Goal: Task Accomplishment & Management: Manage account settings

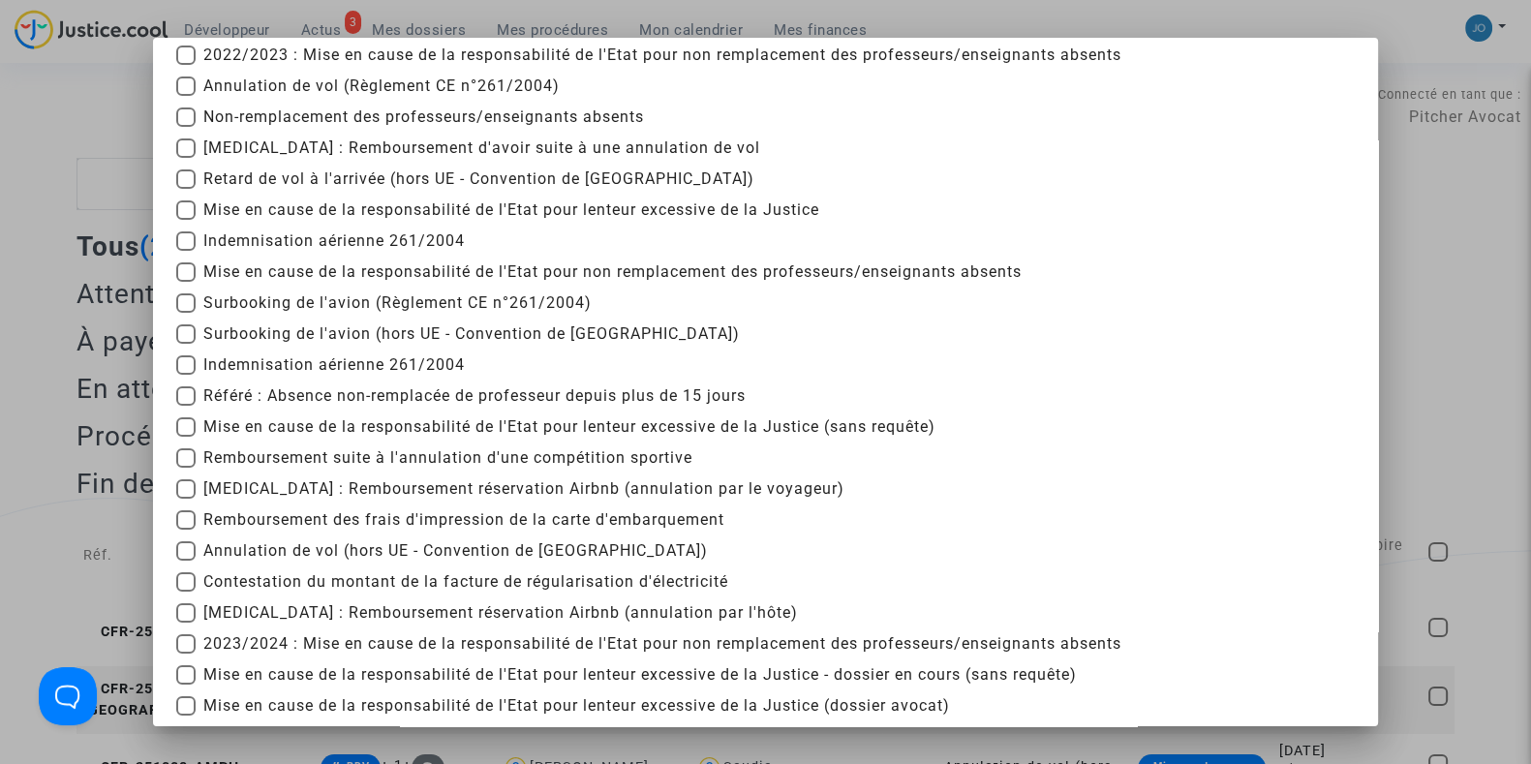
scroll to position [160, 0]
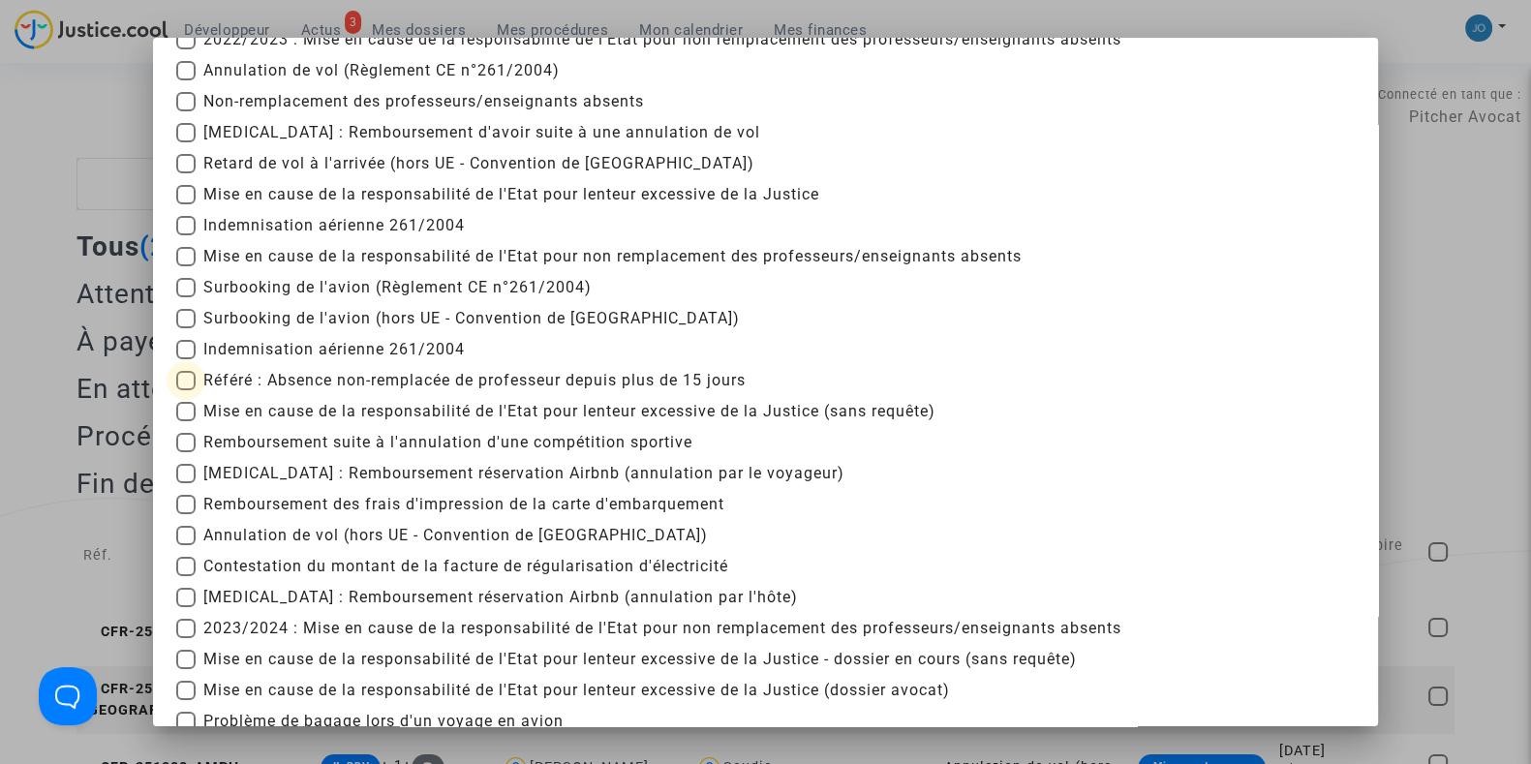
click at [315, 375] on span "Référé : Absence non-remplacée de professeur depuis plus de 15 jours" at bounding box center [474, 380] width 542 height 23
click at [186, 390] on input "Référé : Absence non-remplacée de professeur depuis plus de 15 jours" at bounding box center [185, 390] width 1 height 1
checkbox input "true"
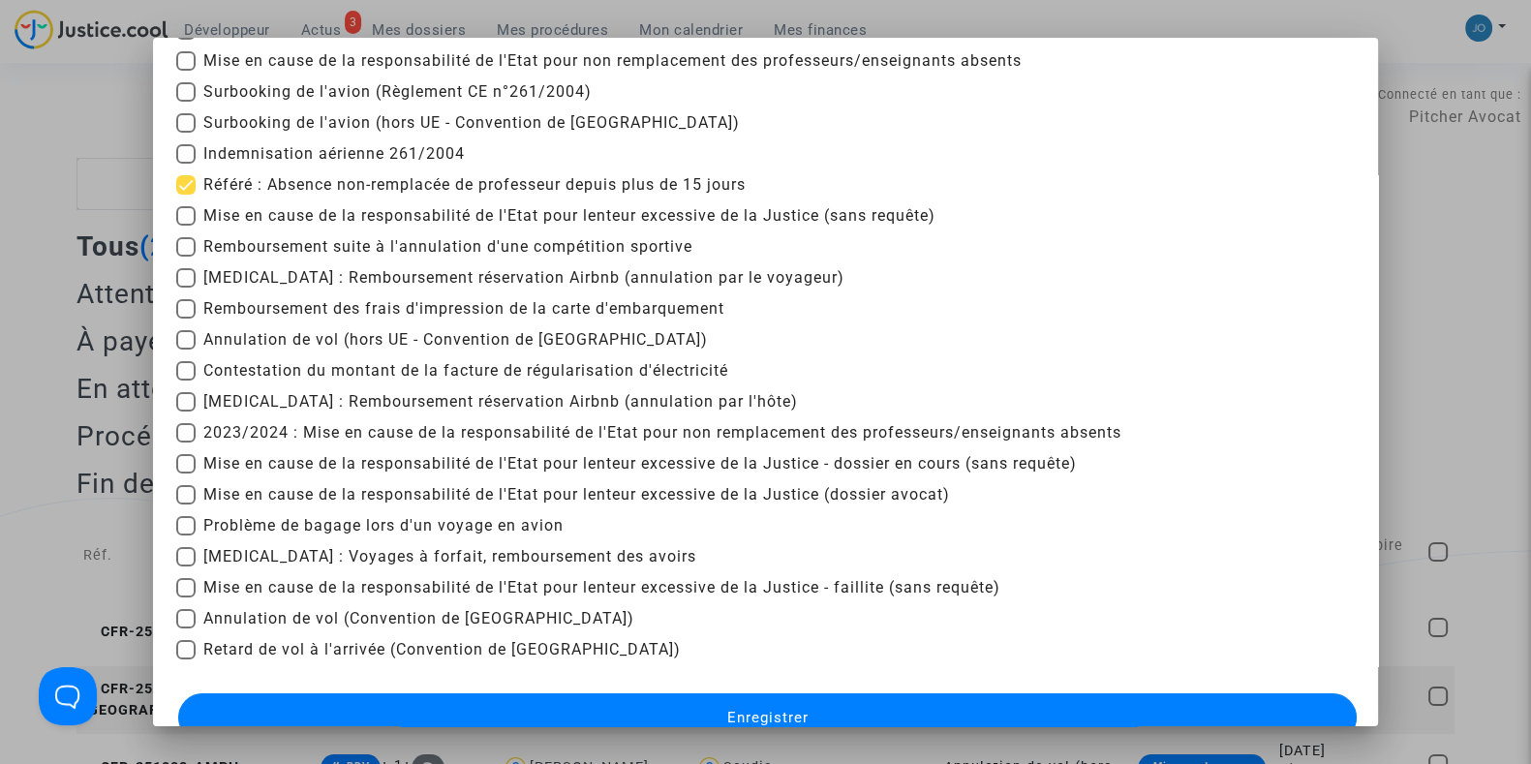
scroll to position [382, 0]
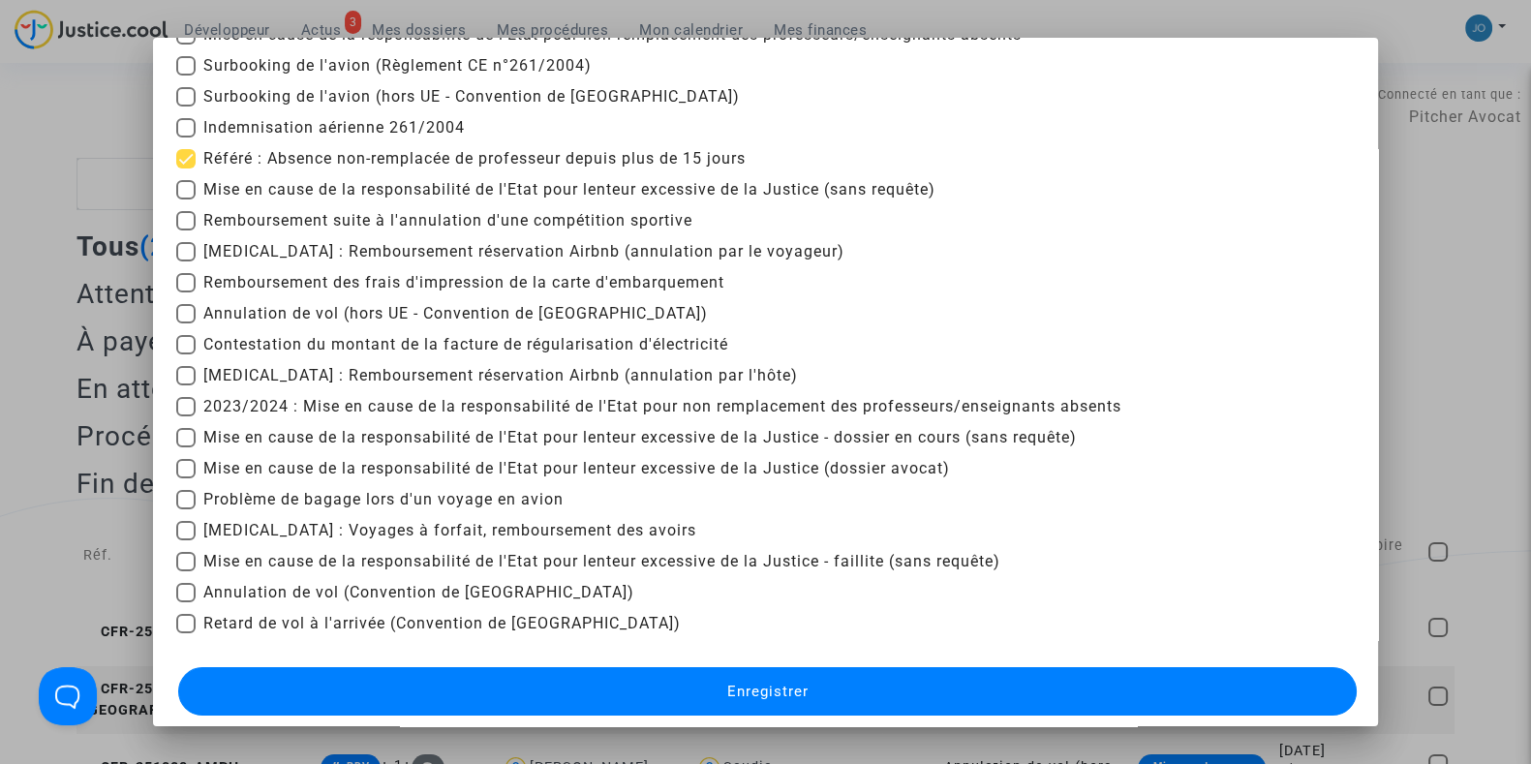
click at [776, 690] on span "Enregistrer" at bounding box center [766, 691] width 81 height 17
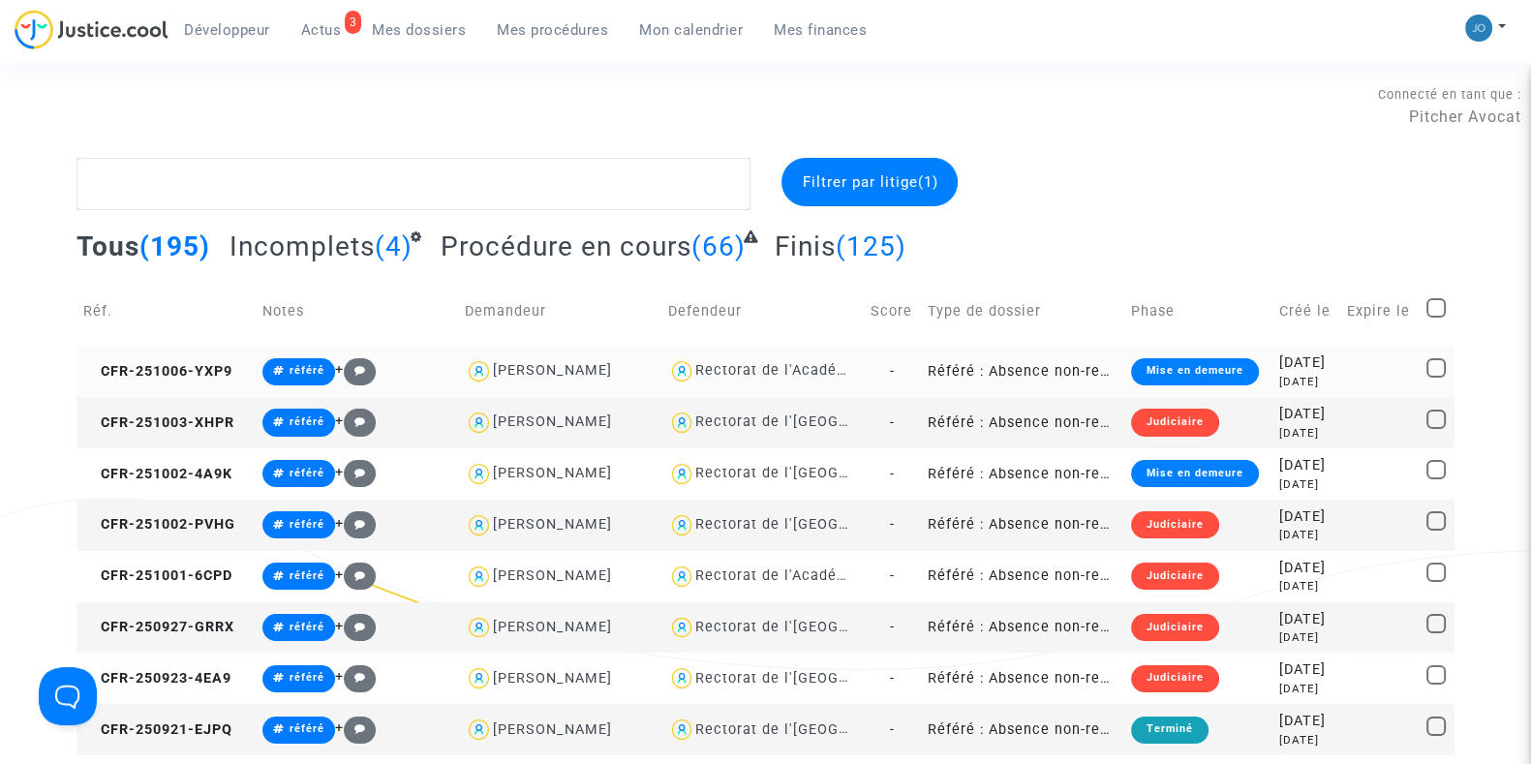
click at [1308, 386] on div "2 days ago" at bounding box center [1307, 382] width 54 height 16
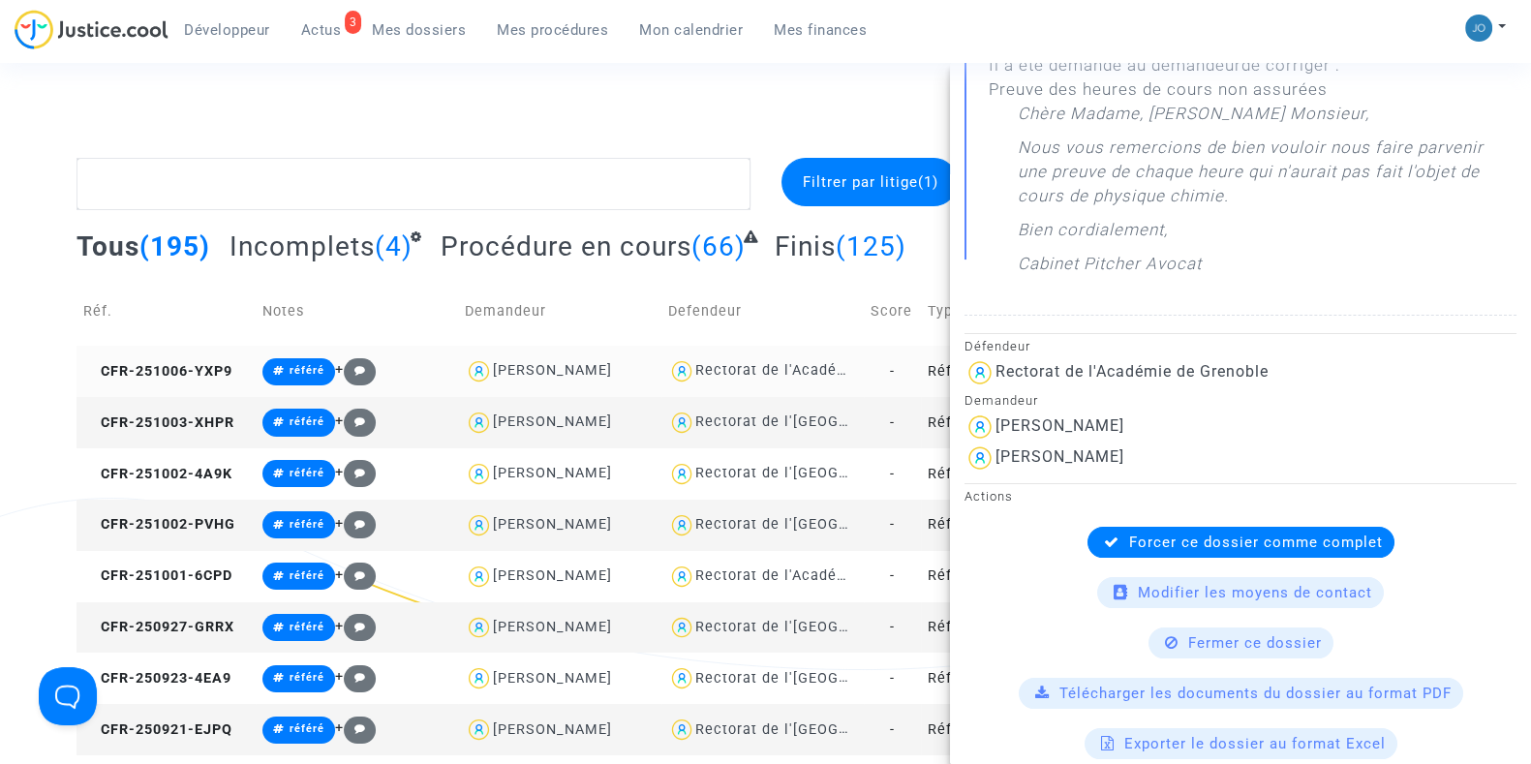
scroll to position [378, 0]
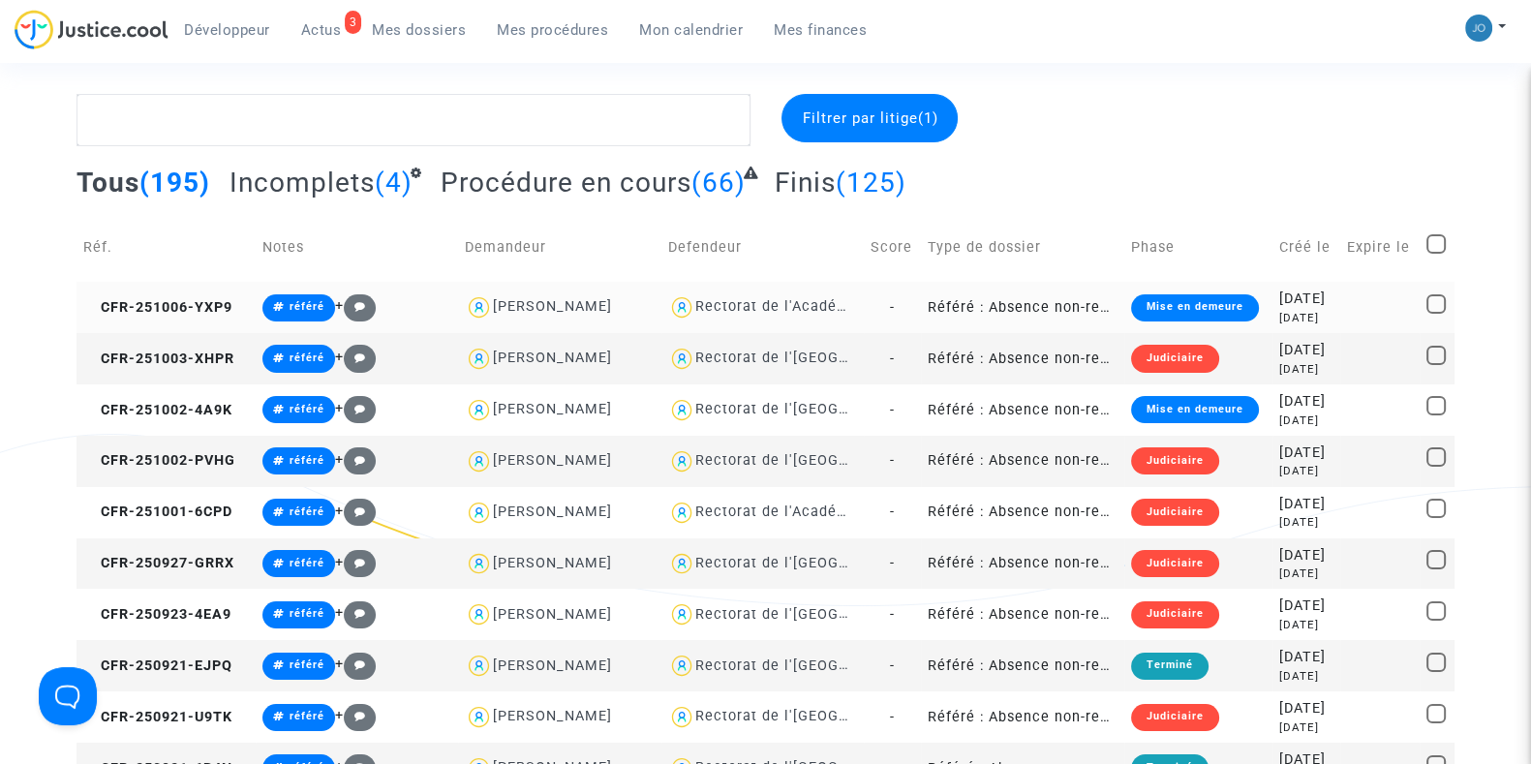
scroll to position [65, 0]
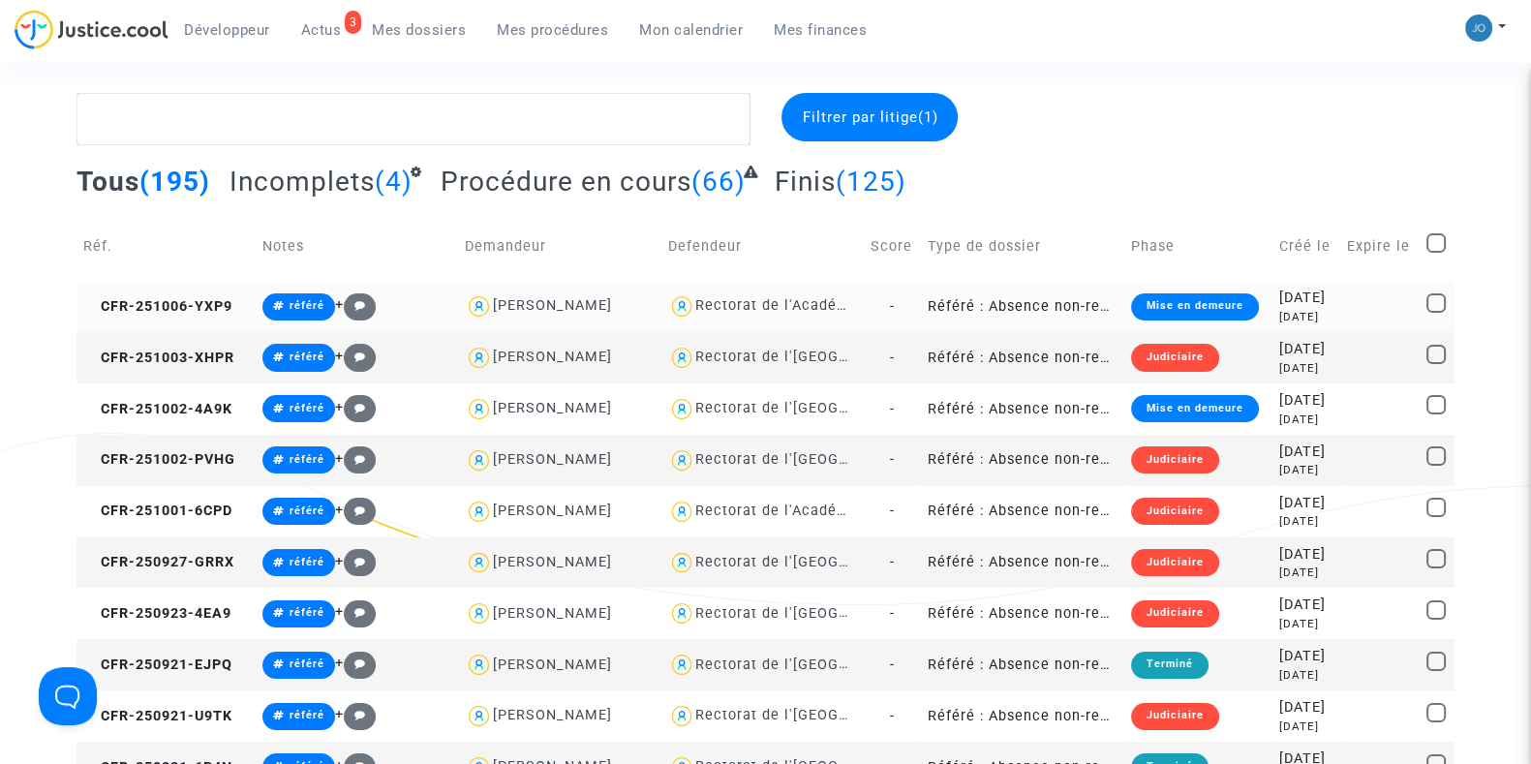
click at [1319, 292] on div "2025-10-06" at bounding box center [1307, 298] width 54 height 21
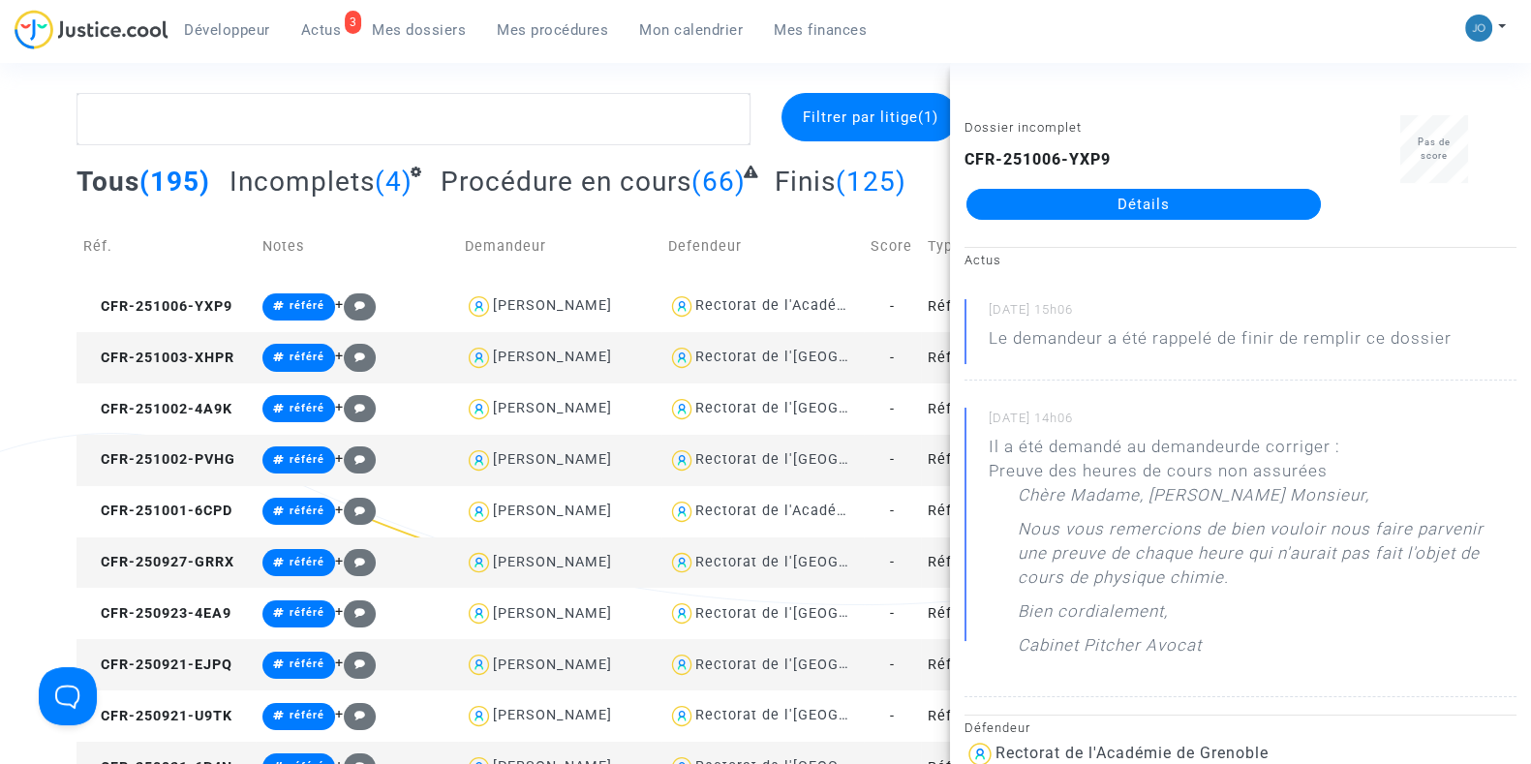
click at [1149, 205] on link "Détails" at bounding box center [1144, 204] width 355 height 31
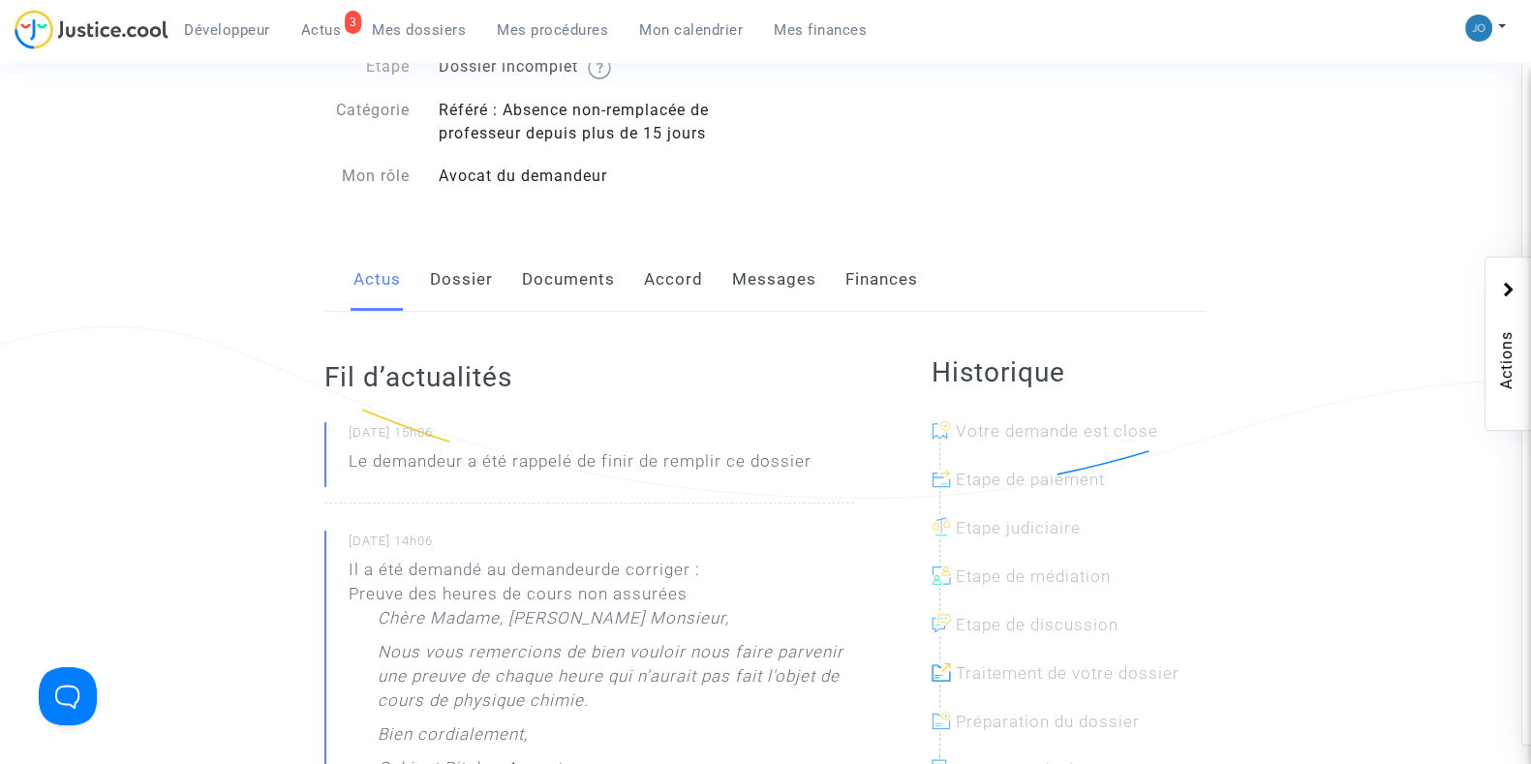
scroll to position [155, 0]
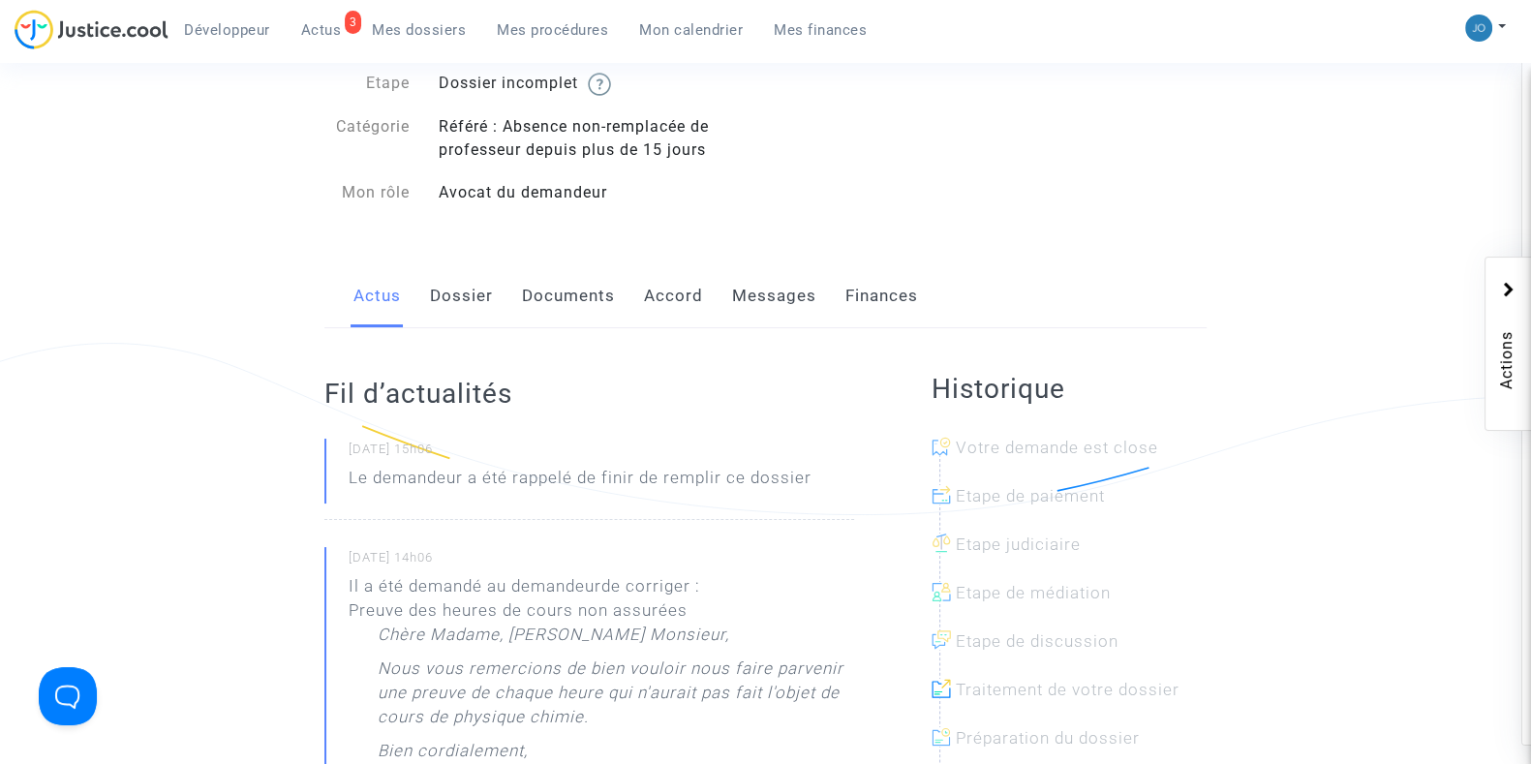
click at [478, 324] on link "Dossier" at bounding box center [461, 296] width 63 height 64
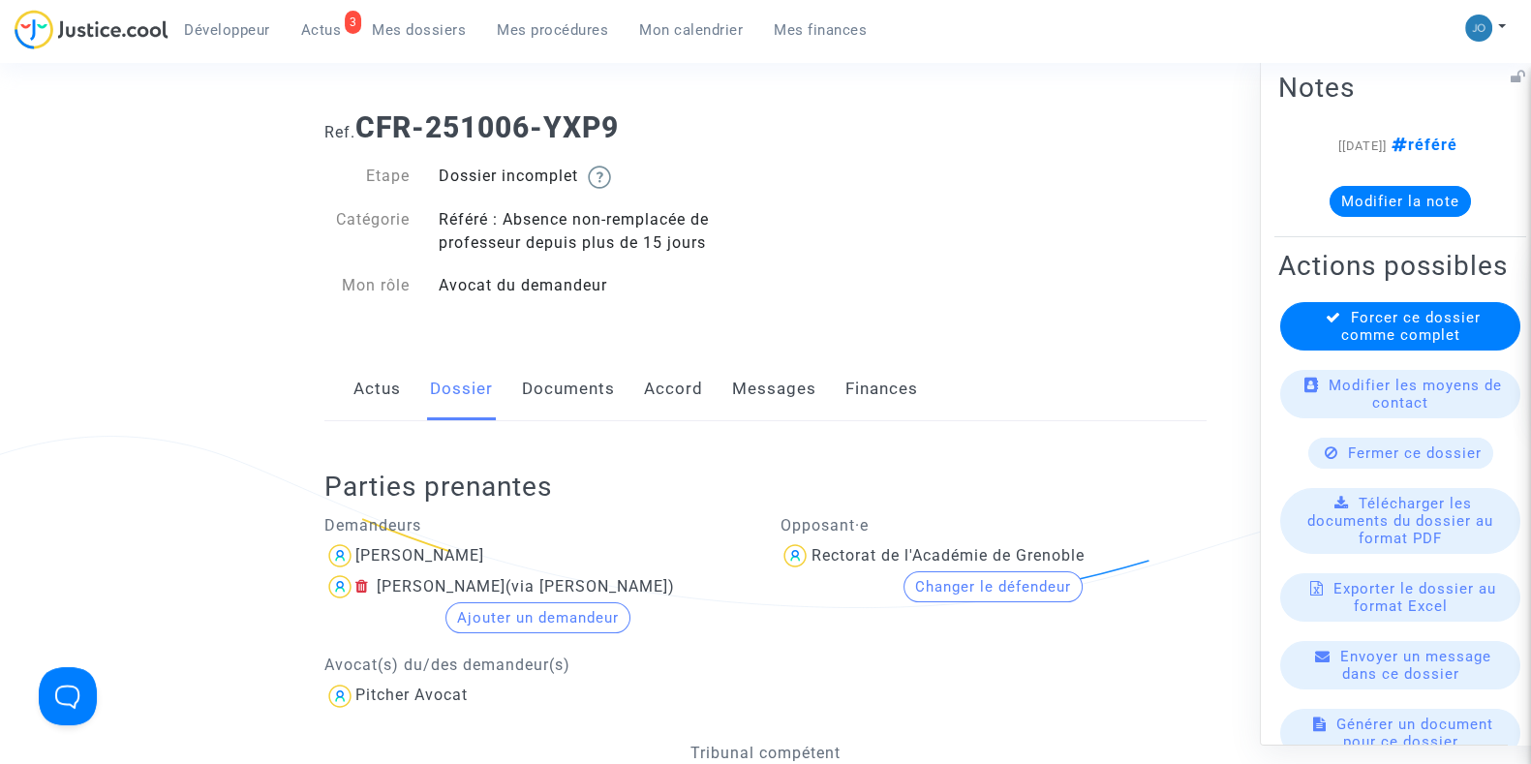
scroll to position [7, 0]
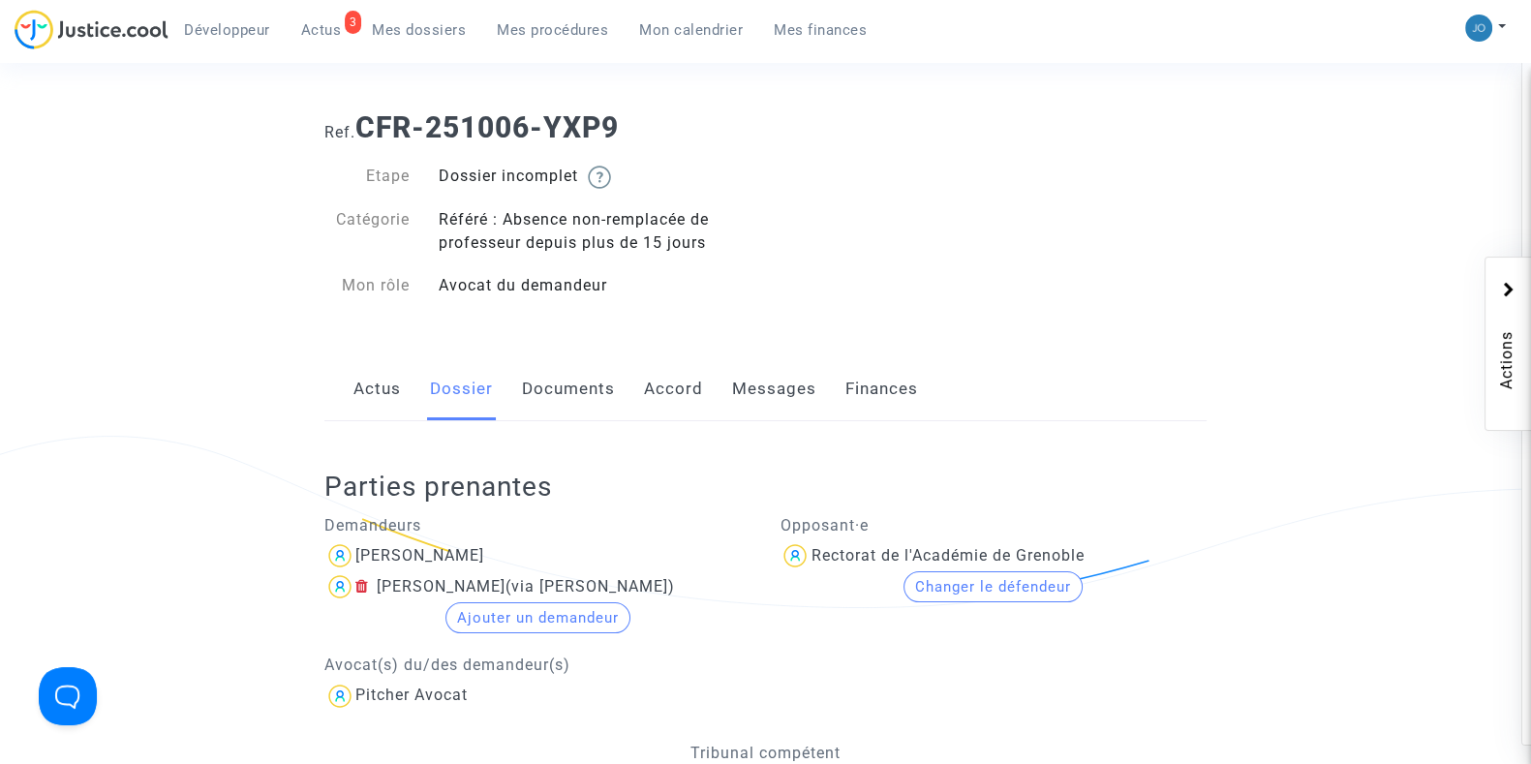
click at [1070, 233] on div "Ref. CFR-251006-YXP9 Etape Dossier incomplet Catégorie Référé : Absence non-rem…" at bounding box center [766, 207] width 912 height 222
click at [673, 31] on span "Mon calendrier" at bounding box center [691, 29] width 104 height 17
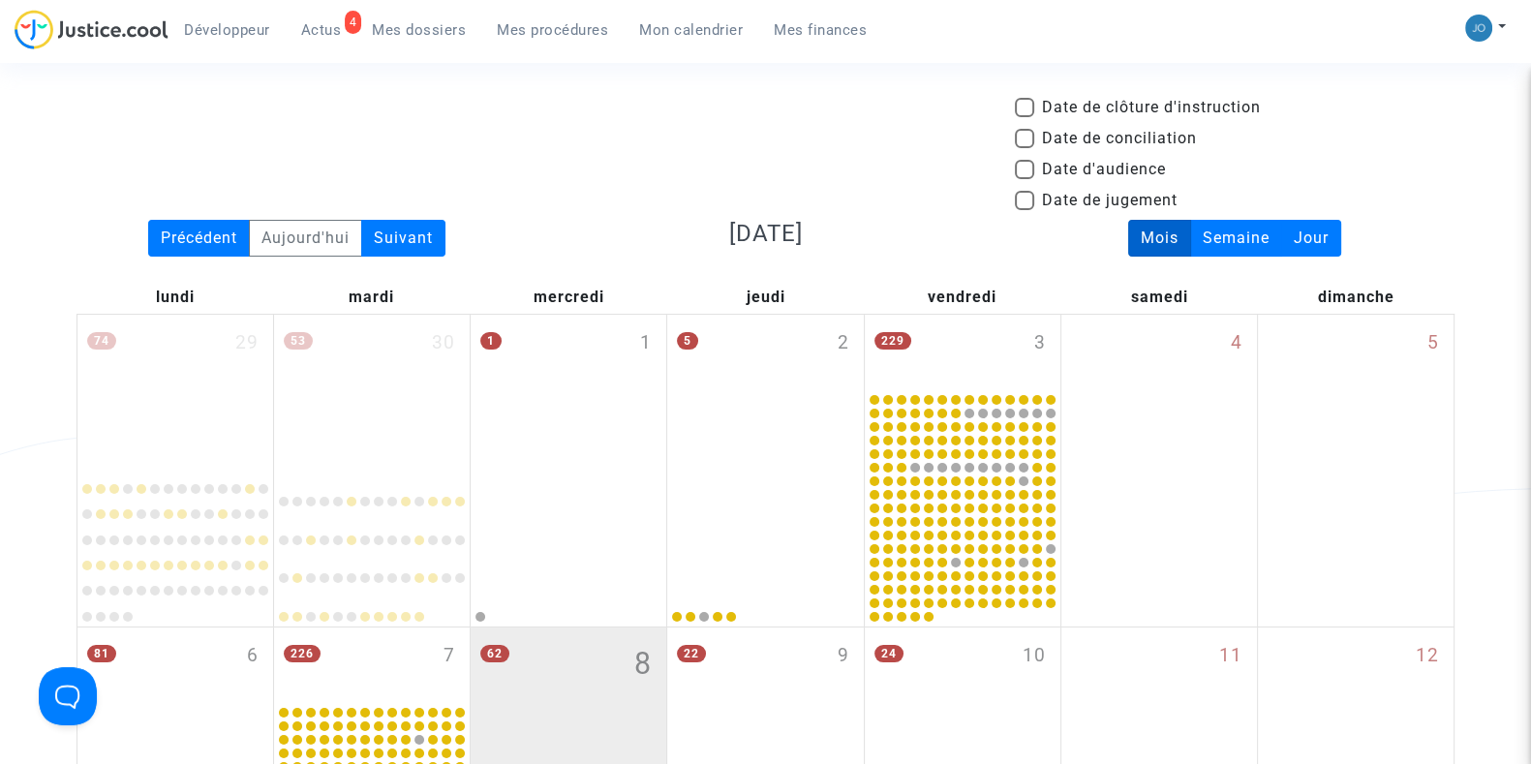
click at [518, 37] on span "Mes procédures" at bounding box center [552, 29] width 111 height 17
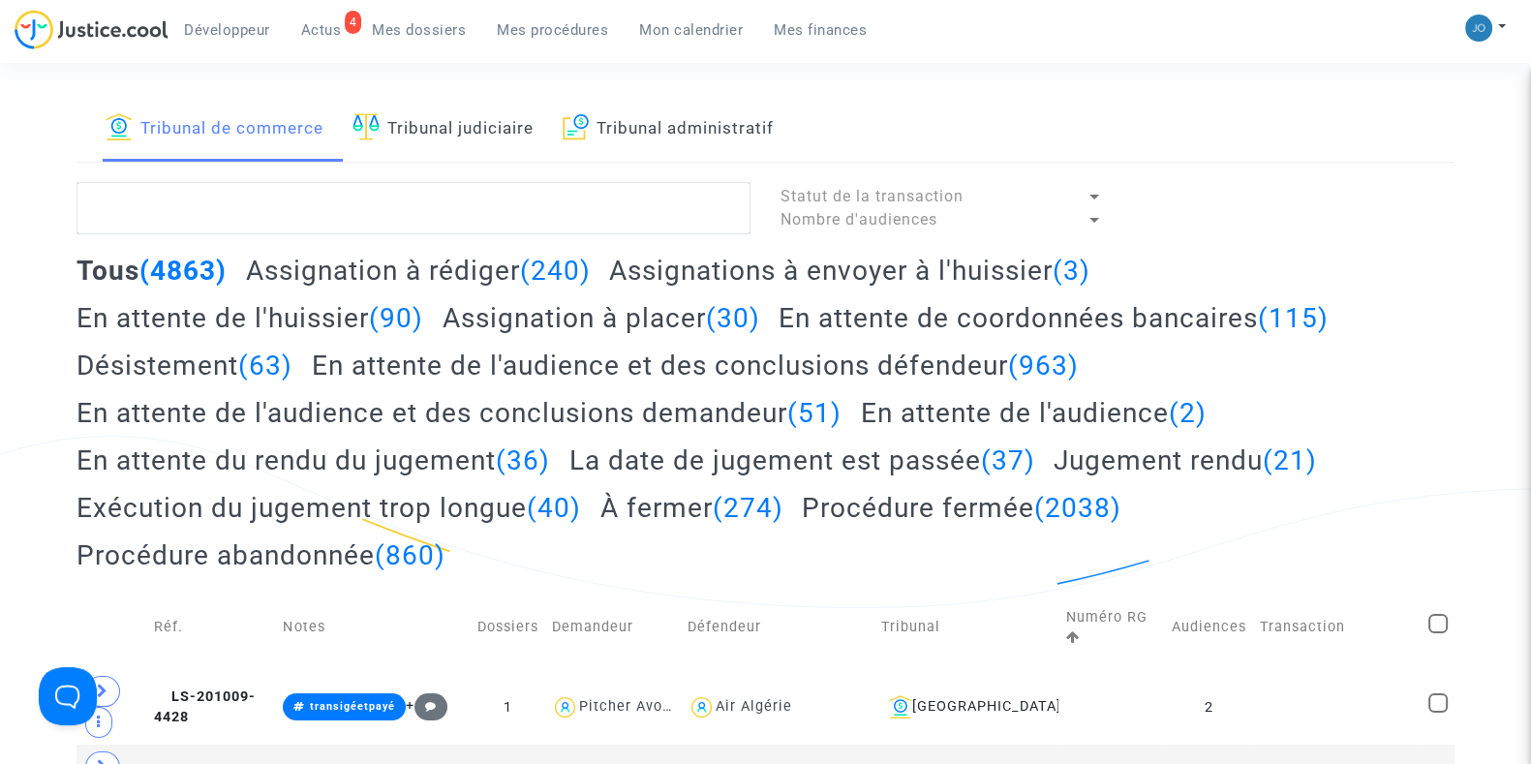
click at [673, 146] on link "Tribunal administratif" at bounding box center [668, 129] width 211 height 66
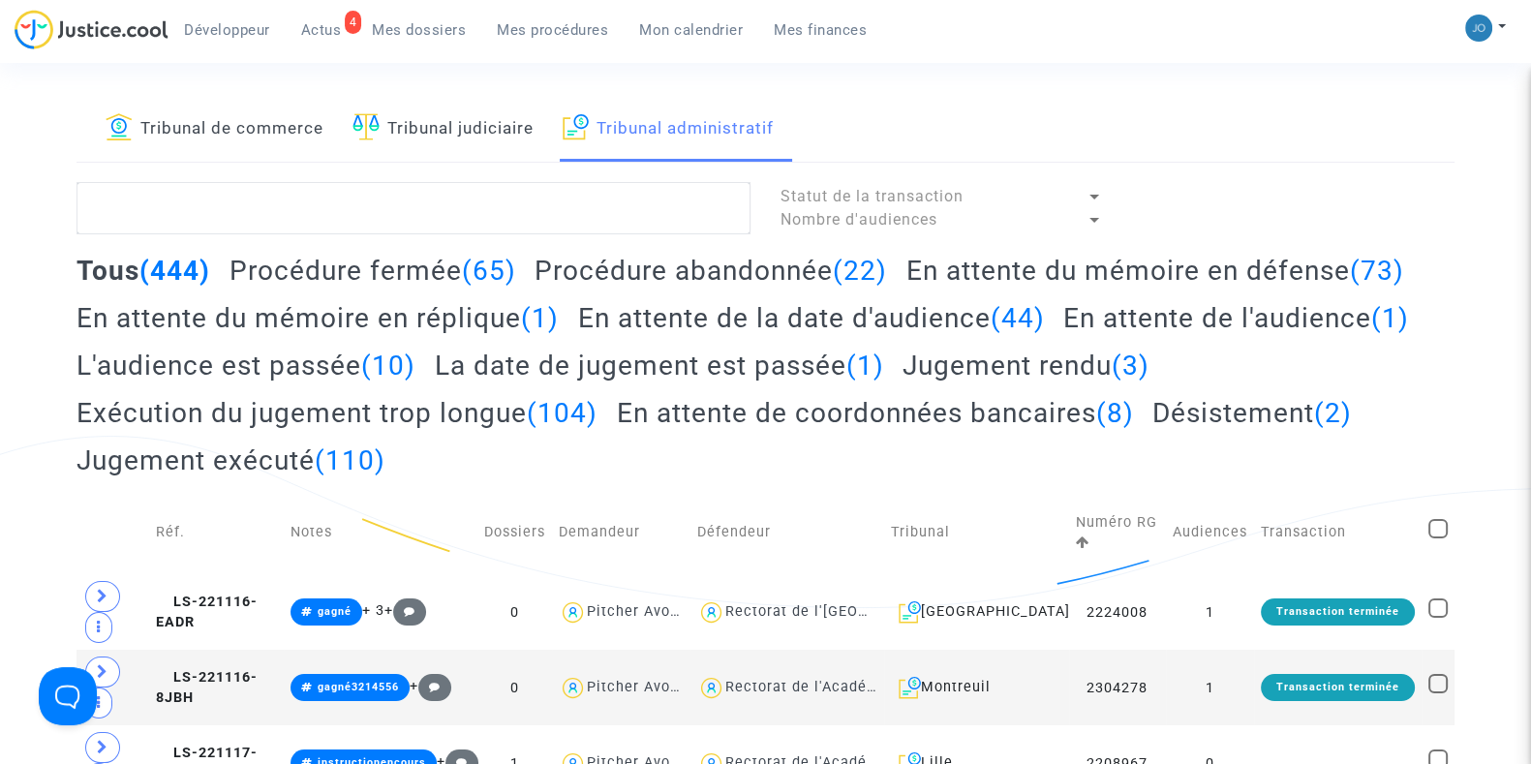
click at [364, 317] on h2 "En attente du mémoire en réplique (1)" at bounding box center [318, 318] width 482 height 34
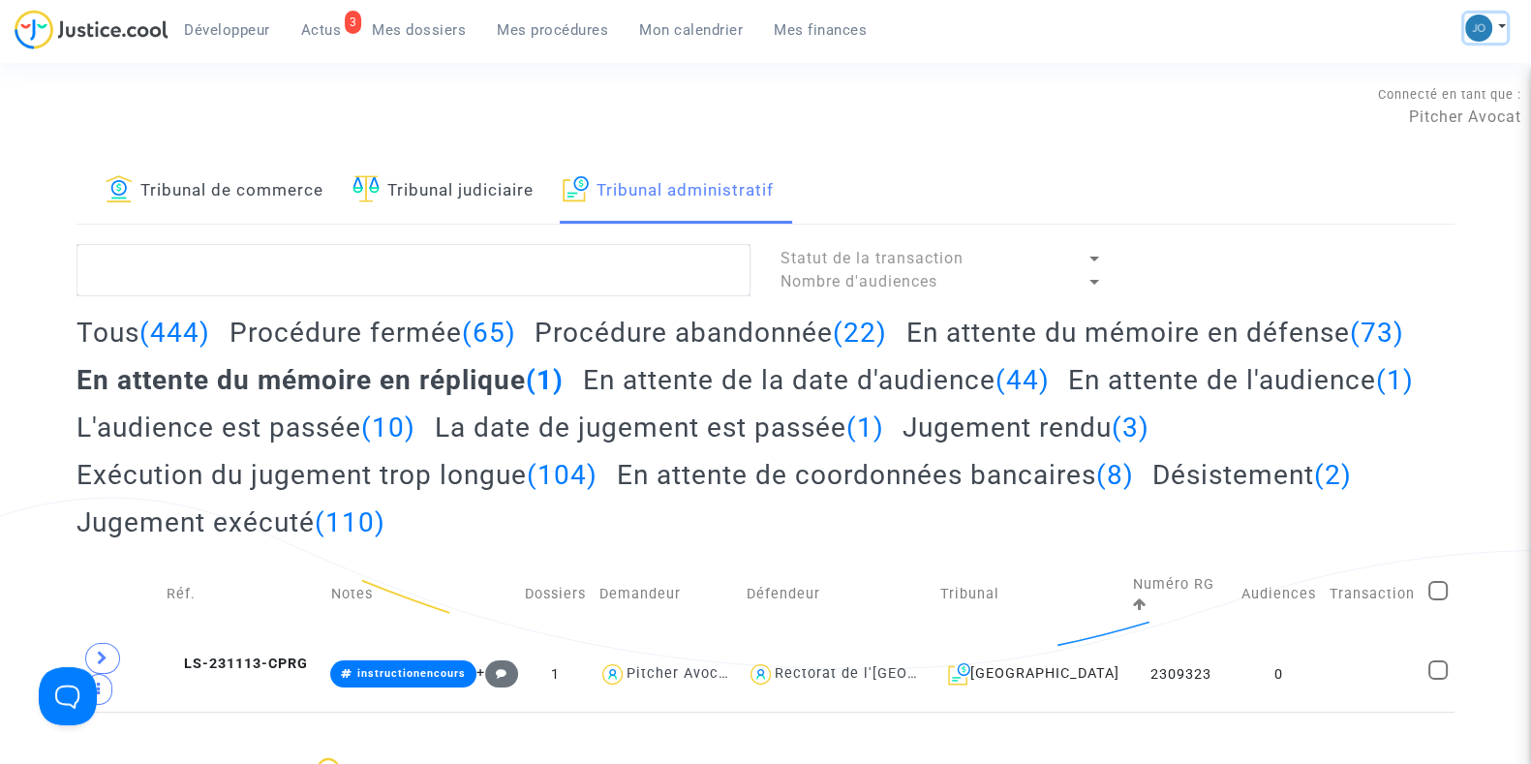
click at [1501, 38] on button at bounding box center [1486, 28] width 43 height 29
click at [1436, 103] on link "Changer de compte" at bounding box center [1409, 99] width 196 height 31
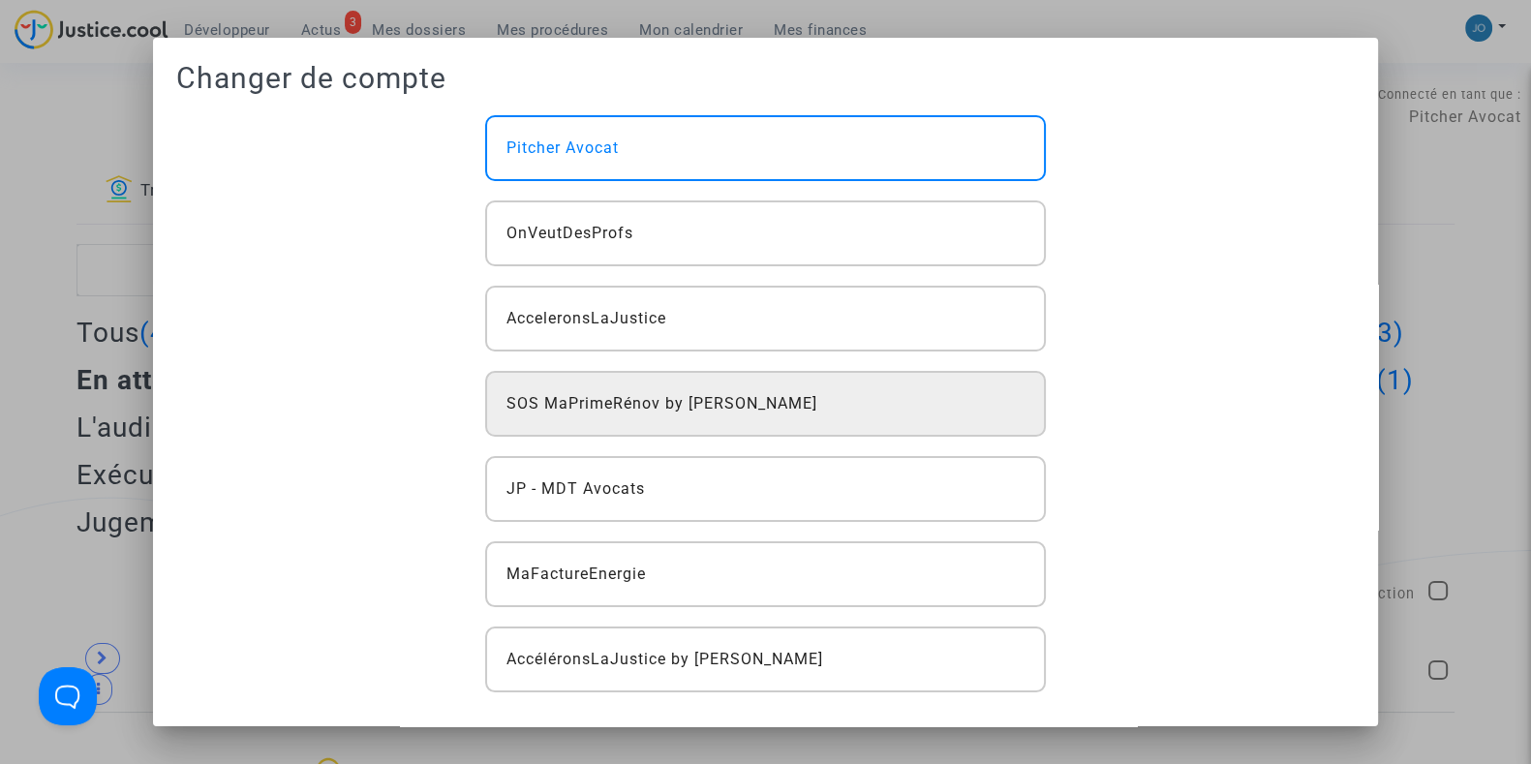
click at [774, 392] on span "SOS MaPrimeRénov by [PERSON_NAME]" at bounding box center [662, 403] width 311 height 23
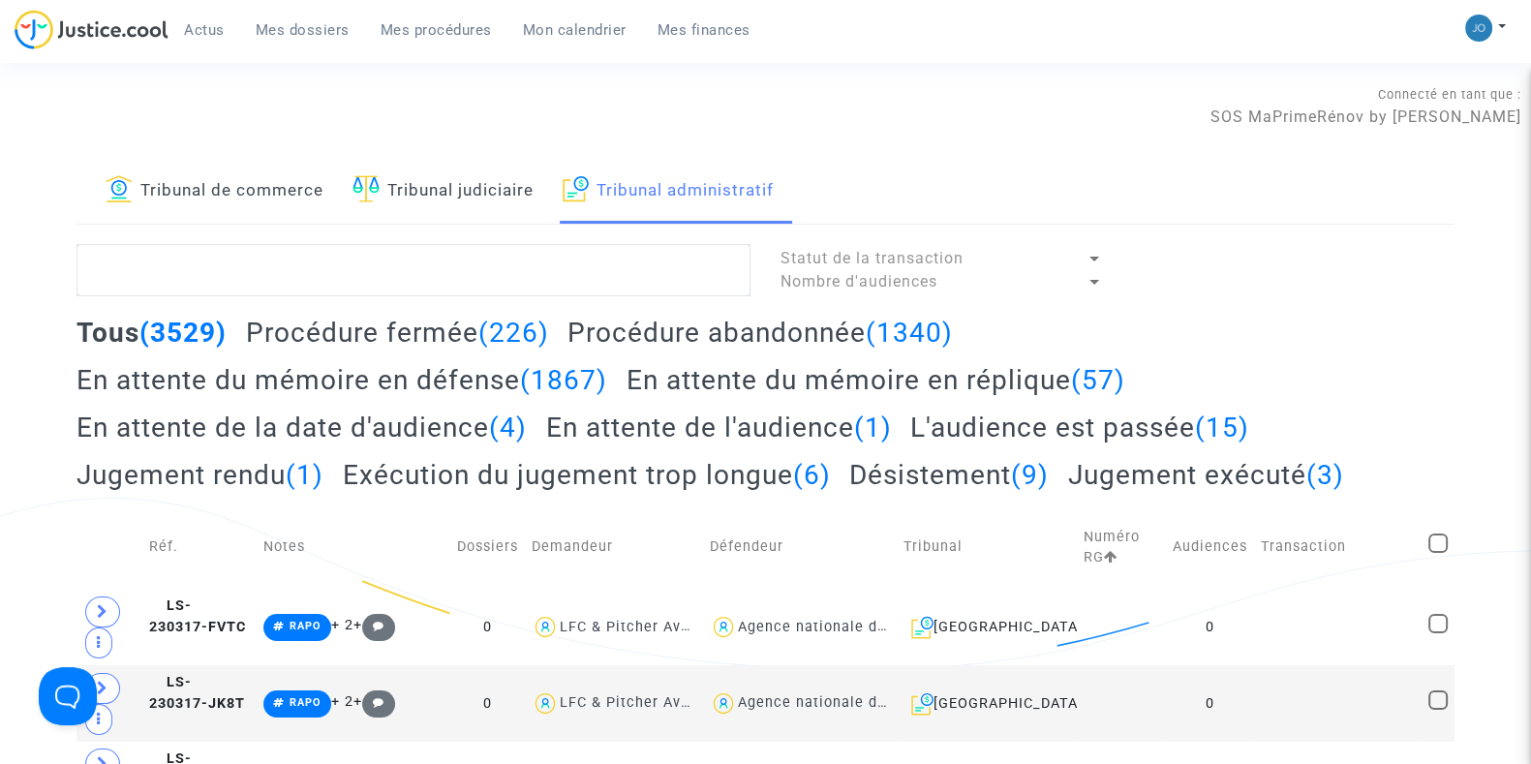
click at [263, 36] on span "Mes dossiers" at bounding box center [303, 29] width 94 height 17
